Goal: Information Seeking & Learning: Learn about a topic

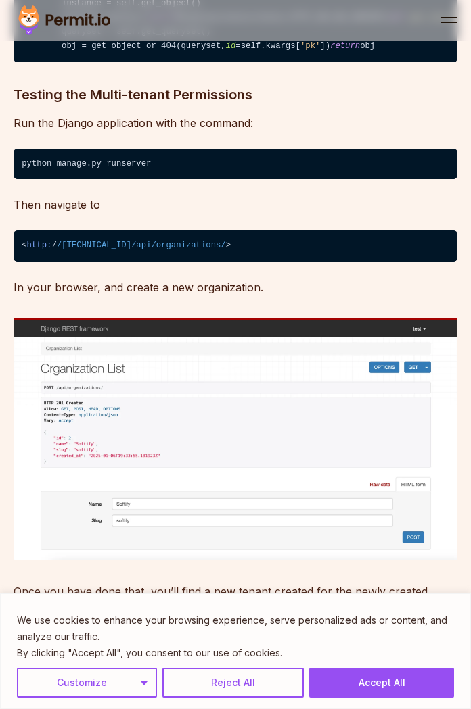
scroll to position [6688, 0]
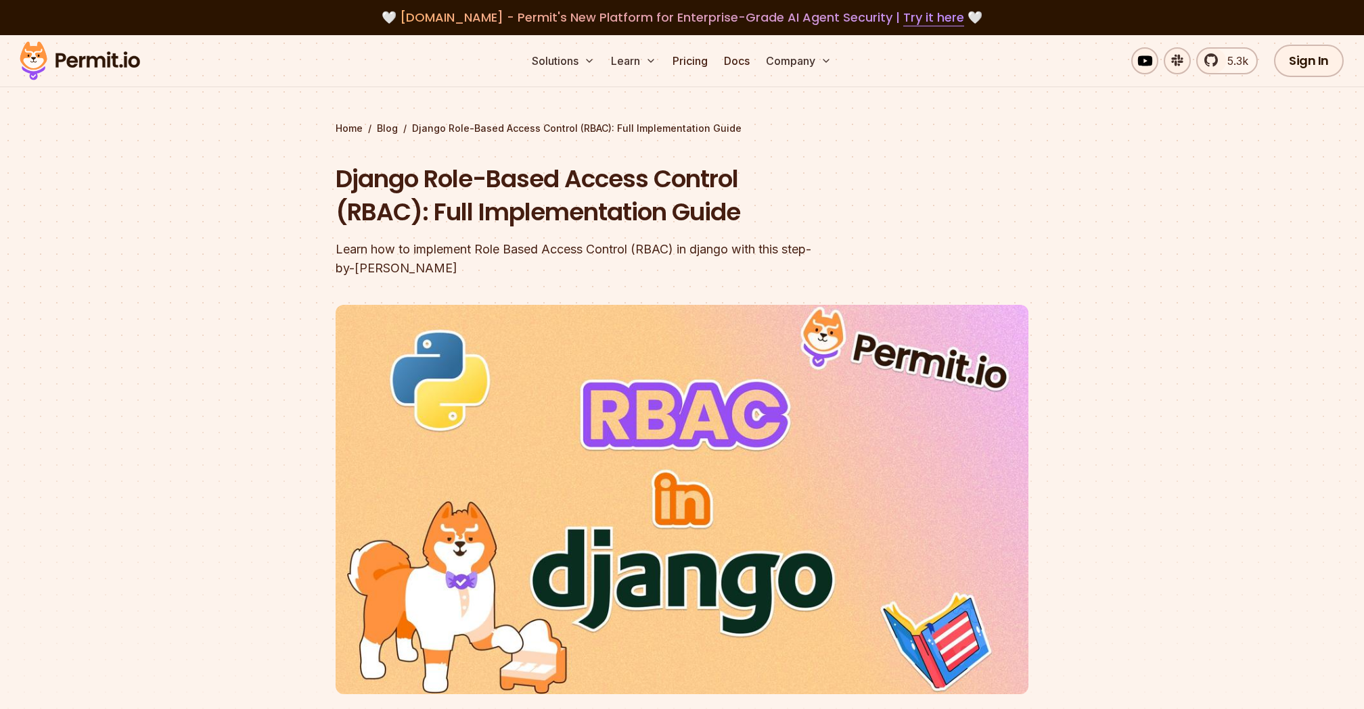
click at [381, 229] on h1 "Django Role-Based Access Control (RBAC): Full Implementation Guide" at bounding box center [594, 195] width 519 height 67
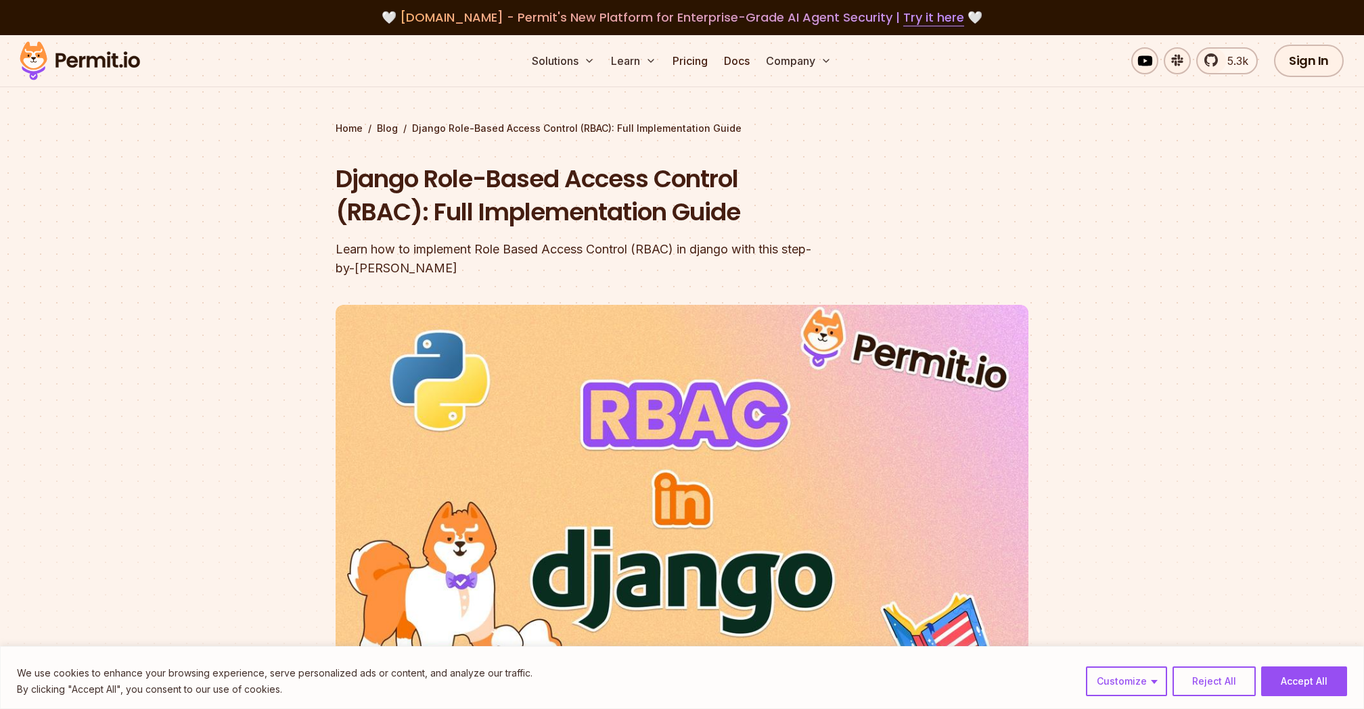
drag, startPoint x: 1247, startPoint y: 262, endPoint x: 1269, endPoint y: 230, distance: 39.0
click at [1247, 262] on section "Home / Blog / Django Role-Based Access Control (RBAC): Full Implementation Guid…" at bounding box center [682, 417] width 1364 height 764
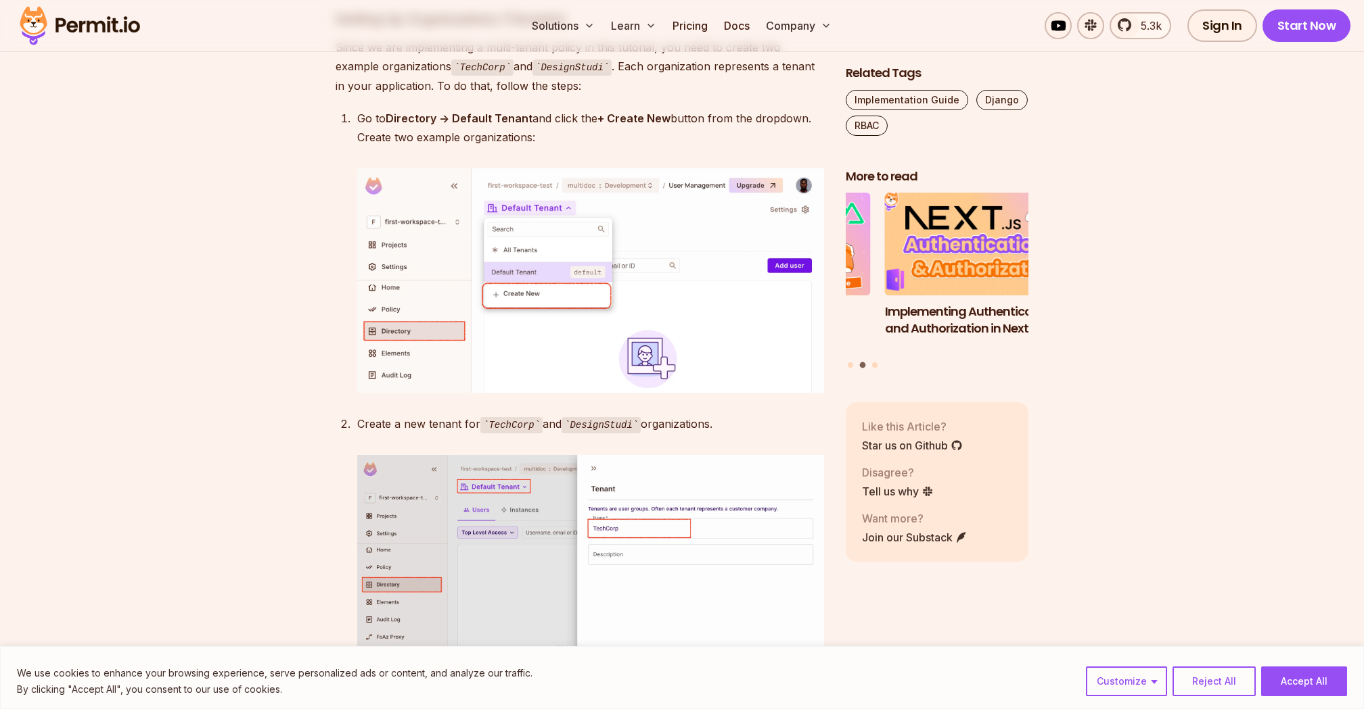
scroll to position [4702, 0]
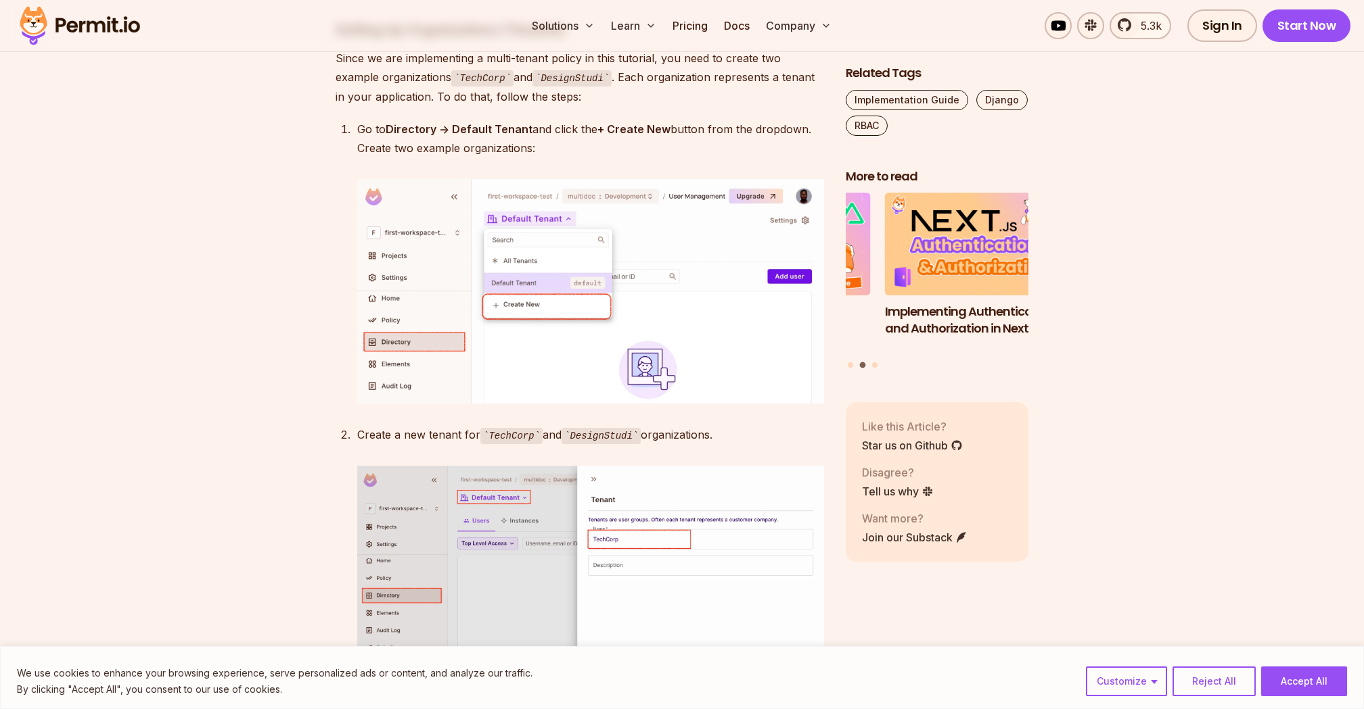
drag, startPoint x: 392, startPoint y: 121, endPoint x: 636, endPoint y: 243, distance: 272.5
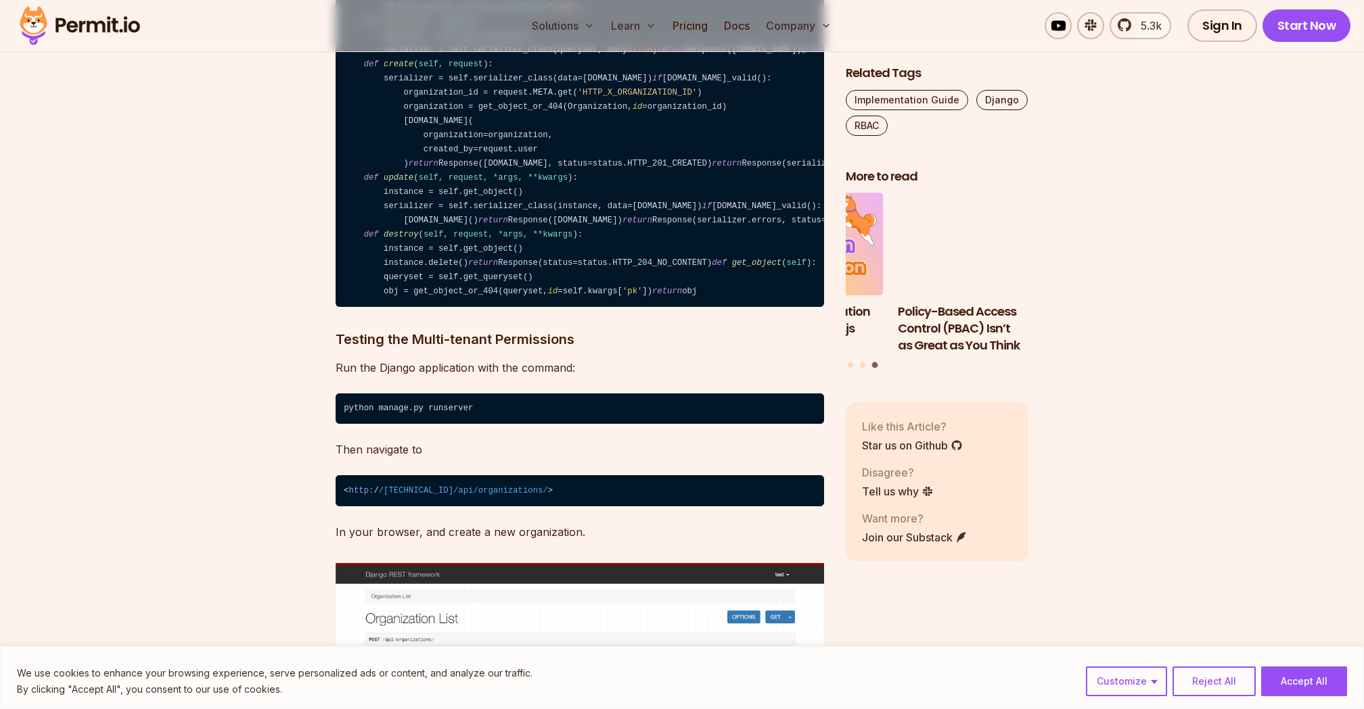
scroll to position [6910, 0]
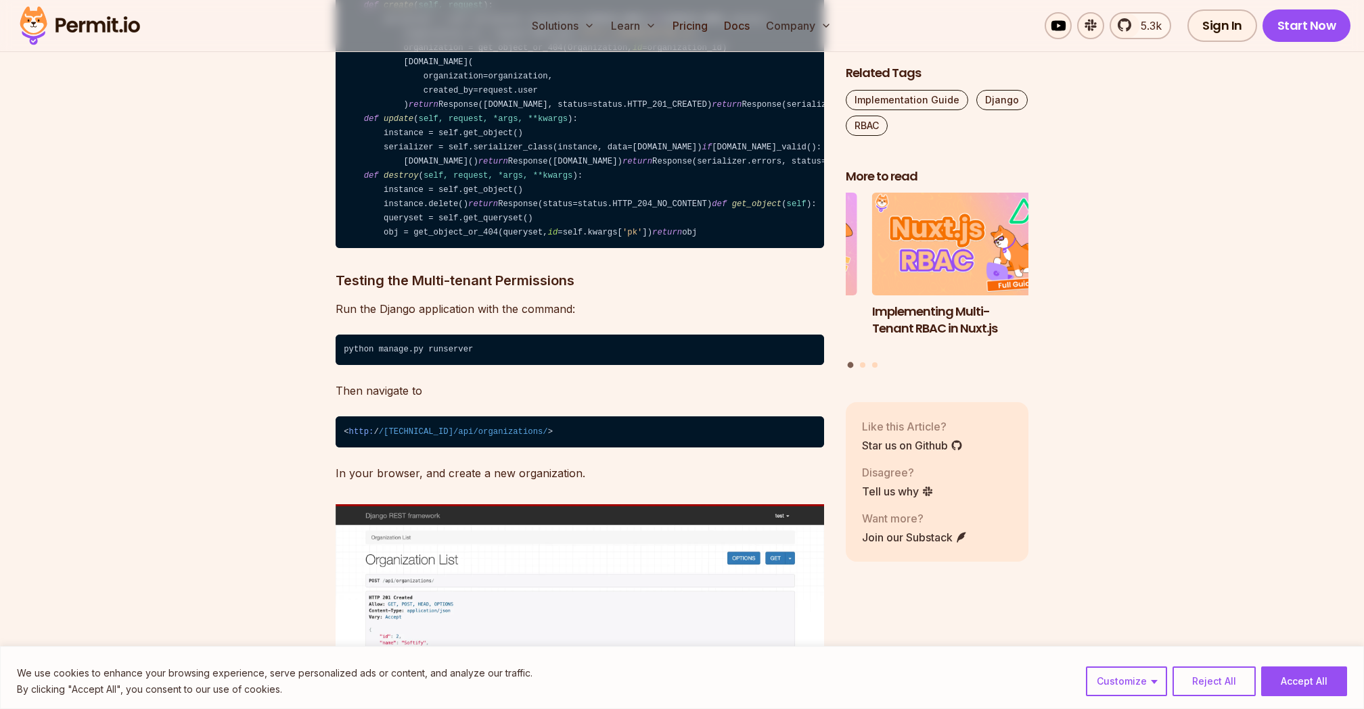
drag, startPoint x: 506, startPoint y: 163, endPoint x: 519, endPoint y: 220, distance: 59.1
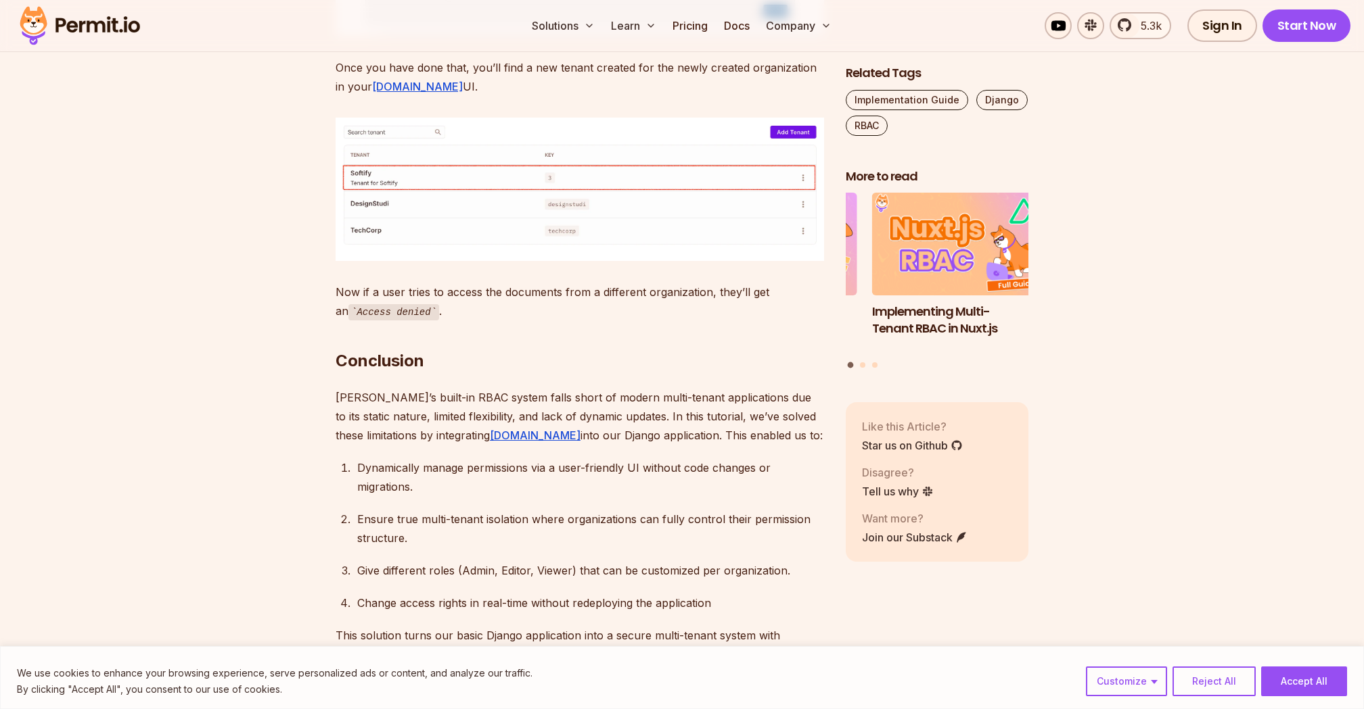
scroll to position [7689, 0]
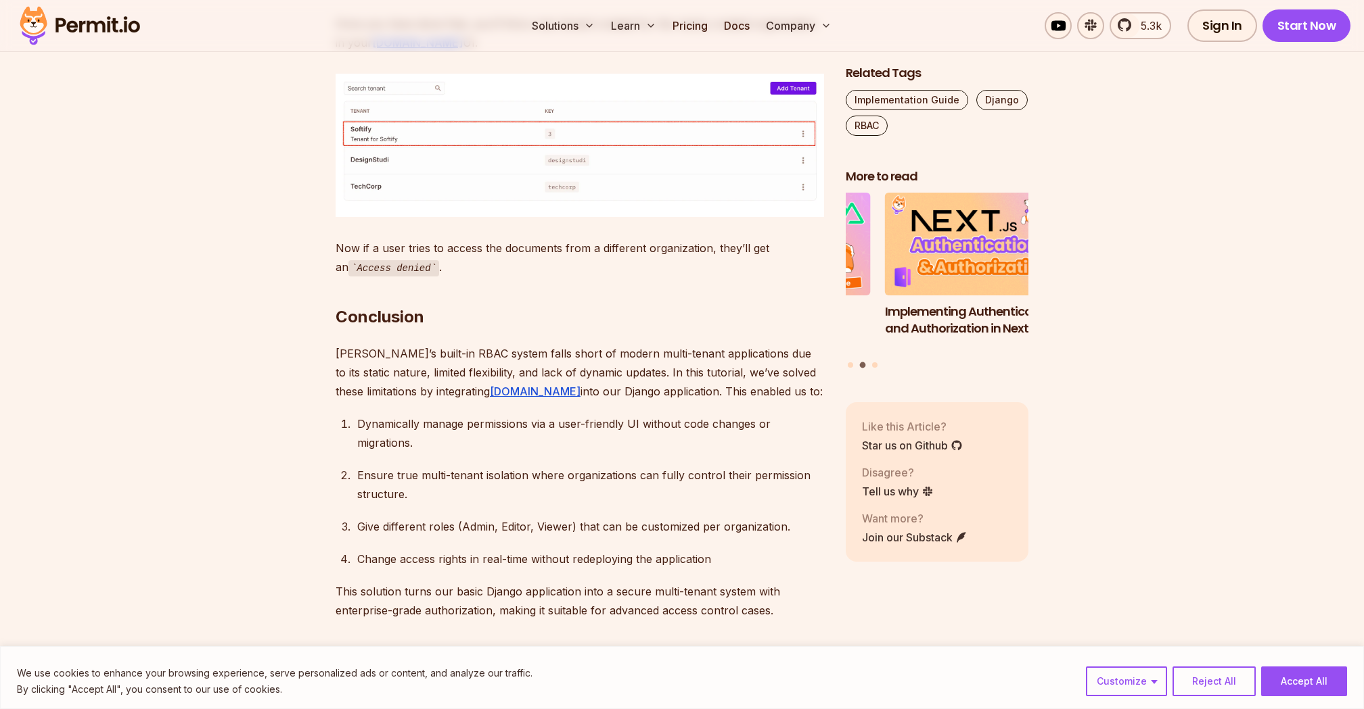
drag, startPoint x: 350, startPoint y: 200, endPoint x: 728, endPoint y: 222, distance: 378.7
